Goal: Navigation & Orientation: Find specific page/section

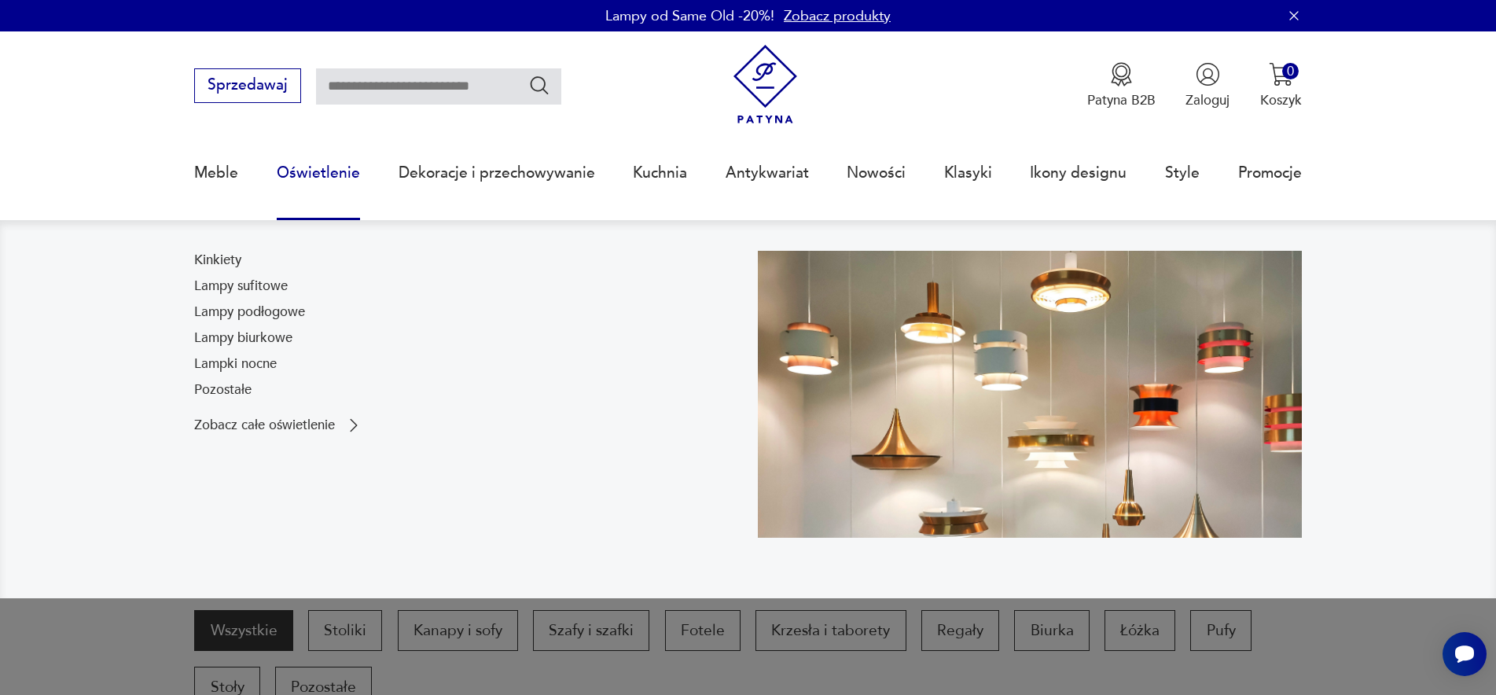
click at [305, 176] on link "Oświetlenie" at bounding box center [318, 173] width 83 height 72
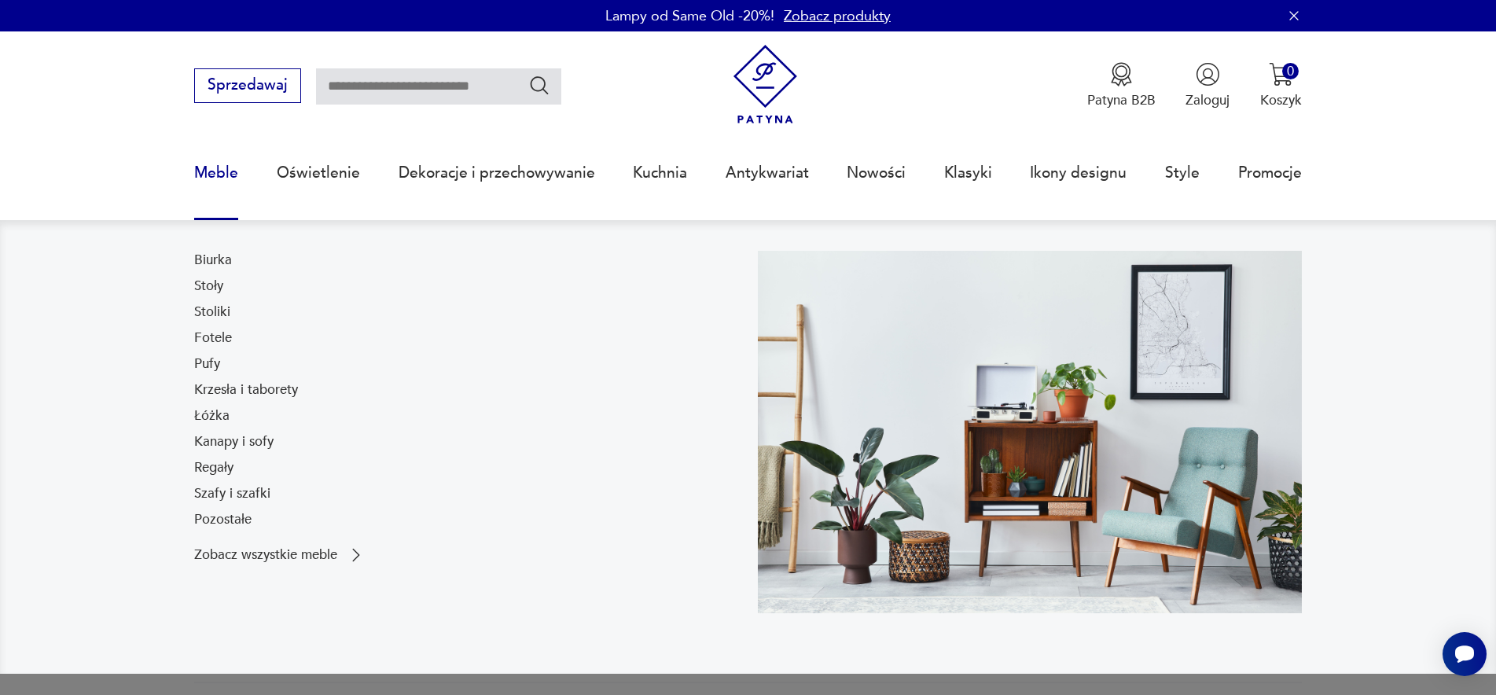
click at [224, 175] on link "Meble" at bounding box center [216, 173] width 44 height 72
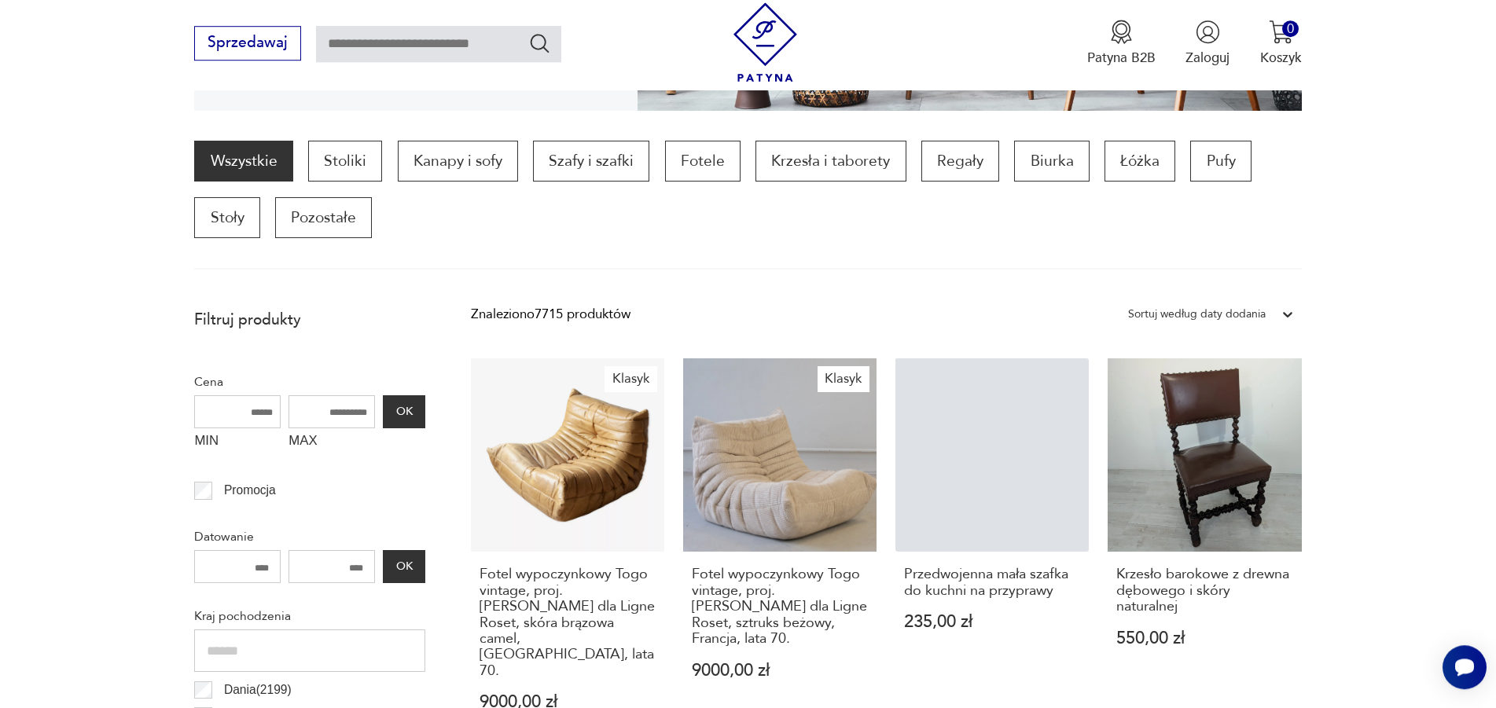
scroll to position [468, 0]
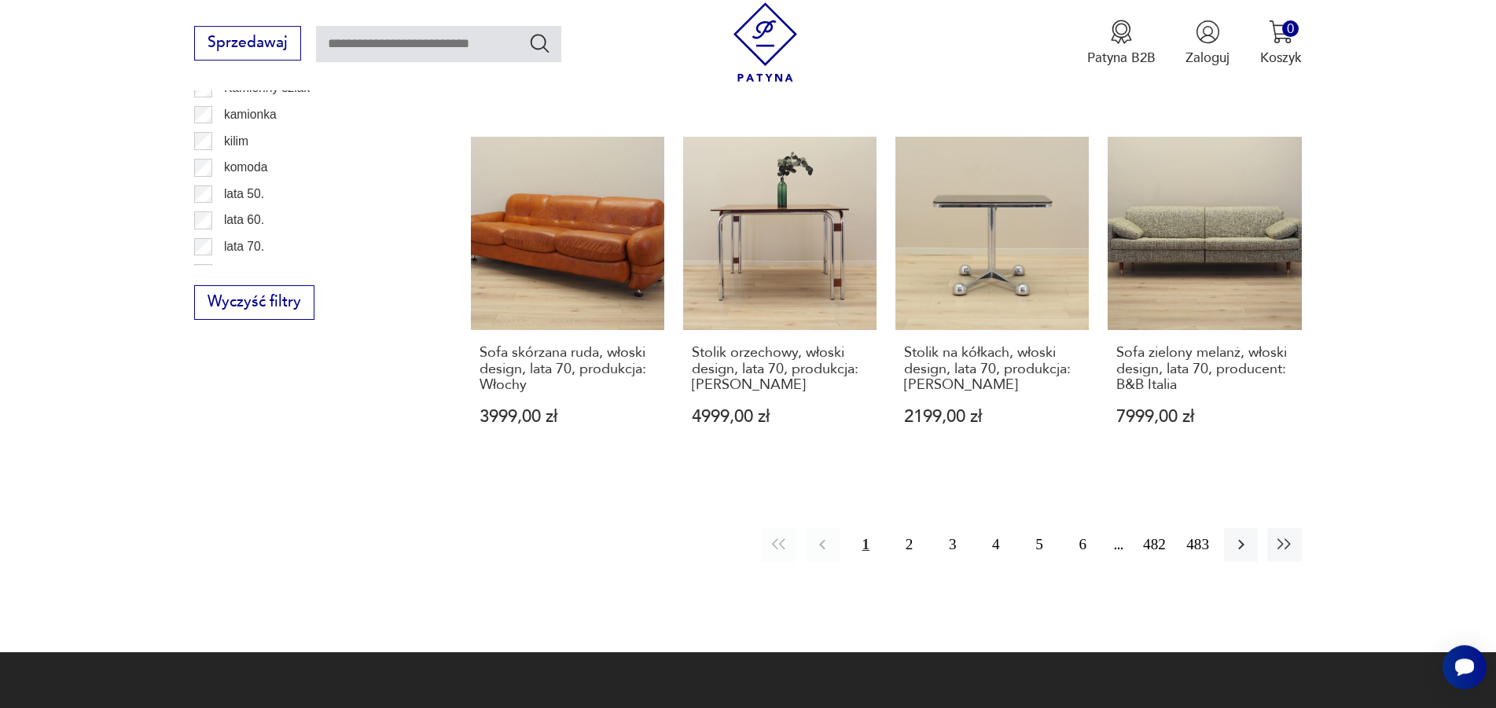
scroll to position [2108, 0]
